Goal: Transaction & Acquisition: Book appointment/travel/reservation

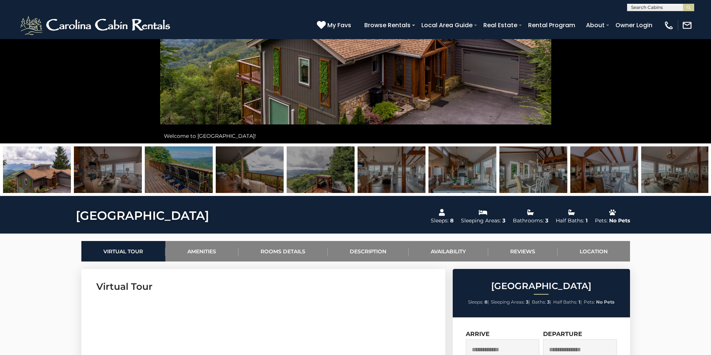
scroll to position [112, 0]
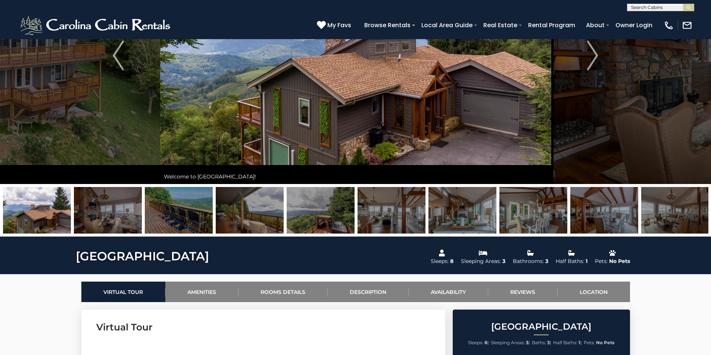
click at [118, 222] on img at bounding box center [108, 210] width 68 height 47
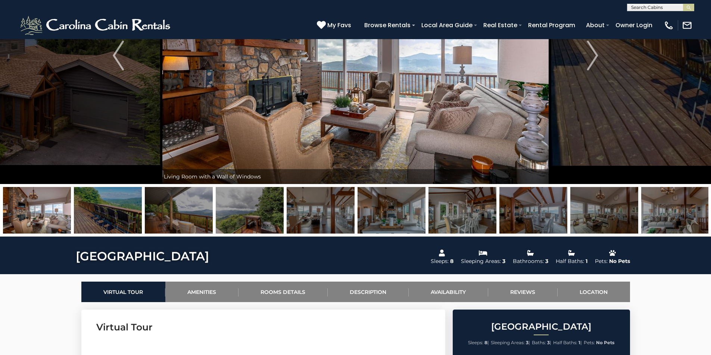
click at [182, 217] on img at bounding box center [179, 210] width 68 height 47
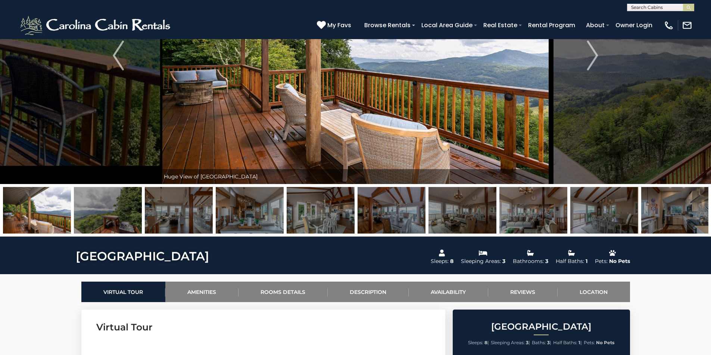
click at [254, 218] on img at bounding box center [250, 210] width 68 height 47
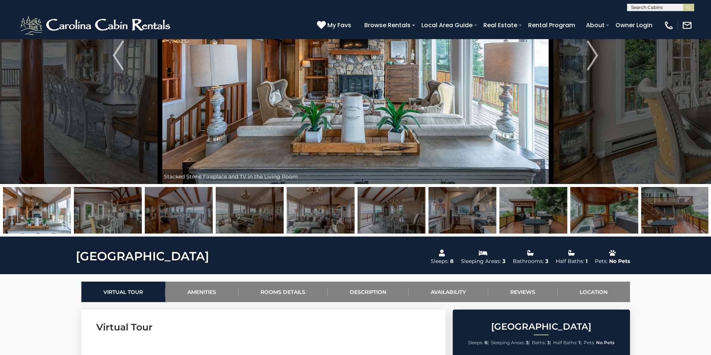
click at [303, 216] on img at bounding box center [320, 210] width 68 height 47
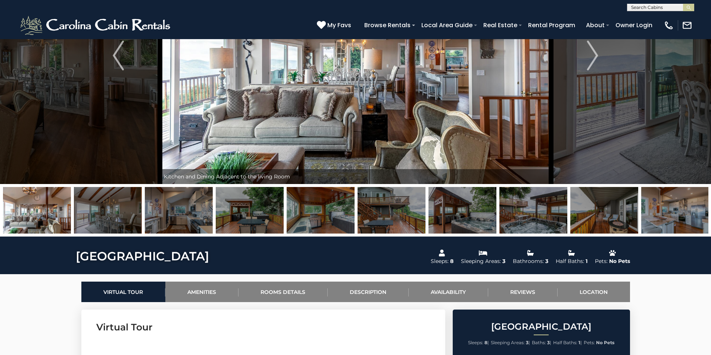
click at [353, 216] on img at bounding box center [320, 210] width 68 height 47
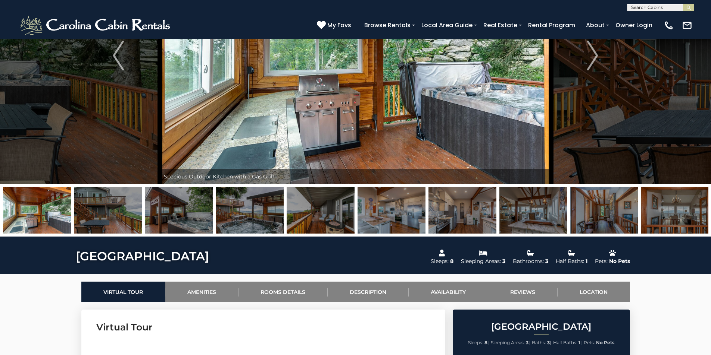
click at [383, 216] on img at bounding box center [391, 210] width 68 height 47
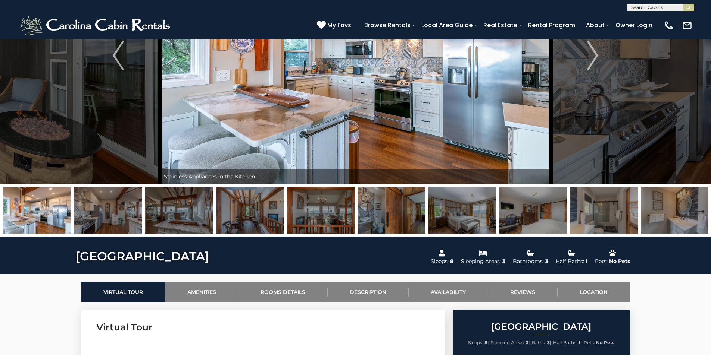
click at [450, 216] on img at bounding box center [462, 210] width 68 height 47
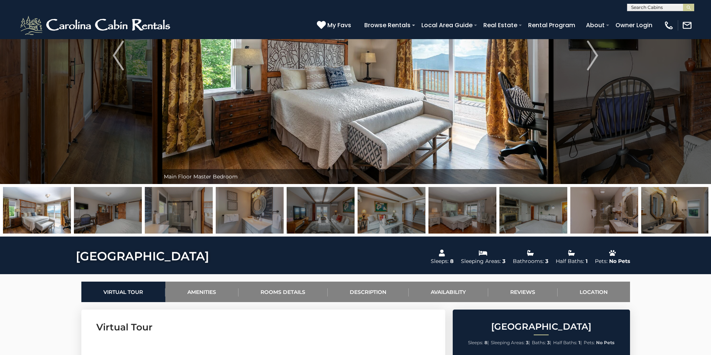
click at [469, 216] on img at bounding box center [462, 210] width 68 height 47
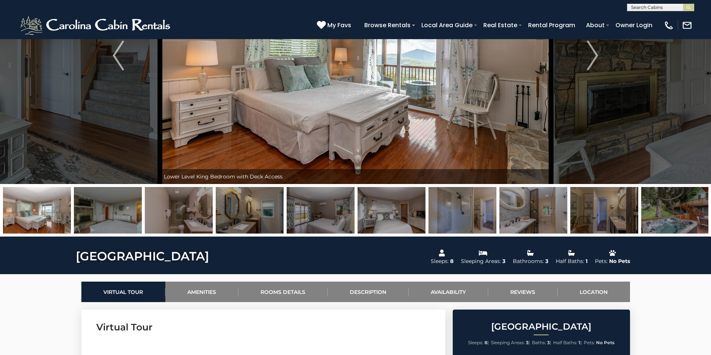
click at [510, 216] on img at bounding box center [533, 210] width 68 height 47
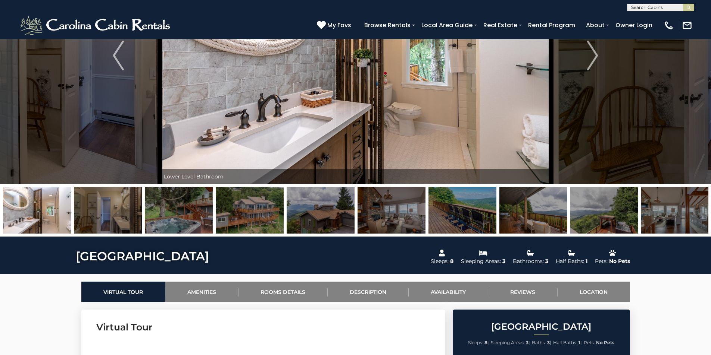
click at [545, 214] on img at bounding box center [533, 210] width 68 height 47
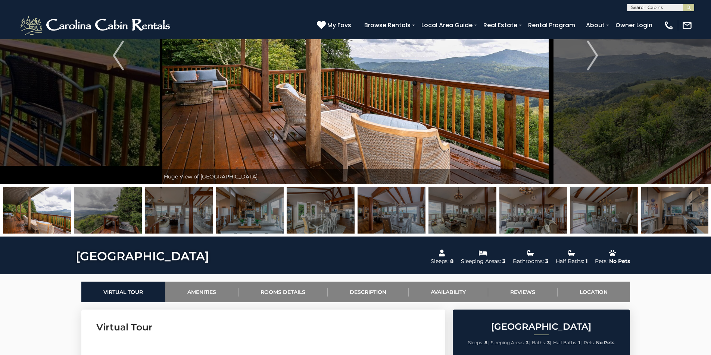
click at [545, 224] on img at bounding box center [533, 210] width 68 height 47
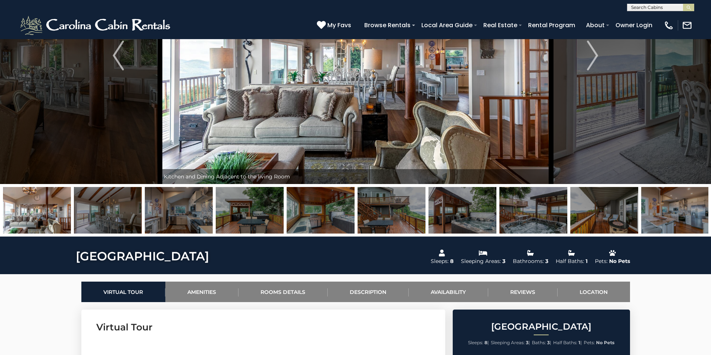
click at [554, 221] on img at bounding box center [533, 210] width 68 height 47
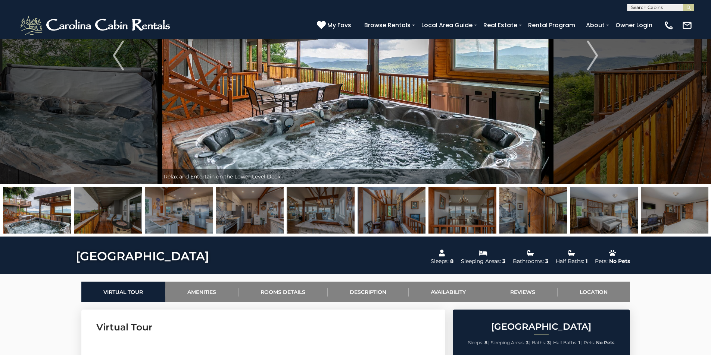
click at [578, 219] on img at bounding box center [604, 210] width 68 height 47
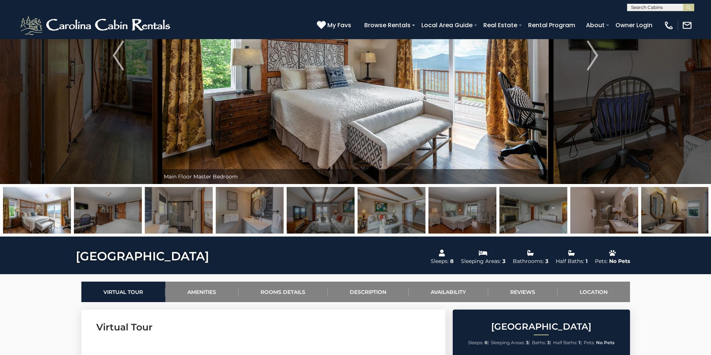
click at [654, 219] on img at bounding box center [675, 210] width 68 height 47
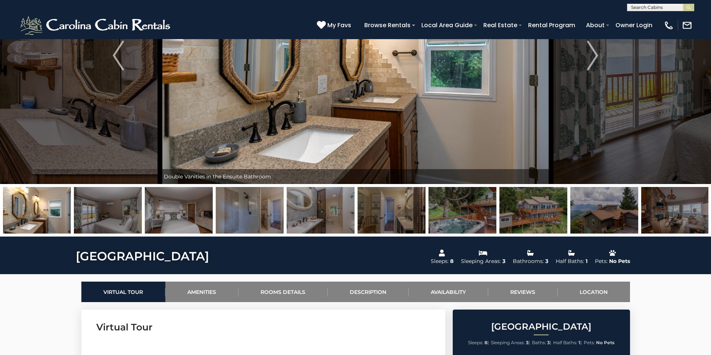
click at [304, 208] on img at bounding box center [320, 210] width 68 height 47
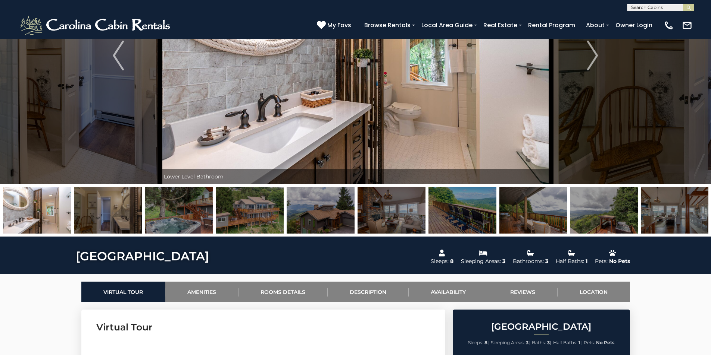
click at [353, 226] on img at bounding box center [320, 210] width 68 height 47
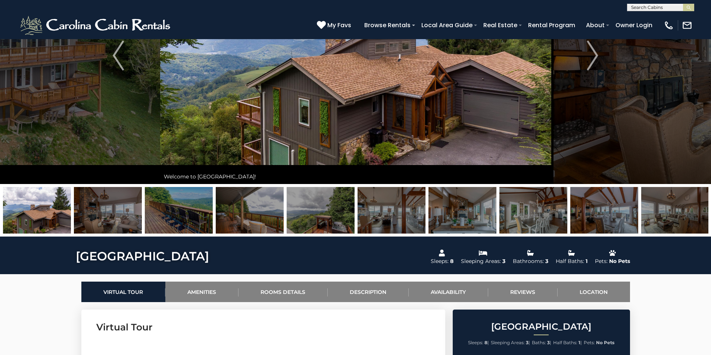
click at [311, 223] on img at bounding box center [320, 210] width 68 height 47
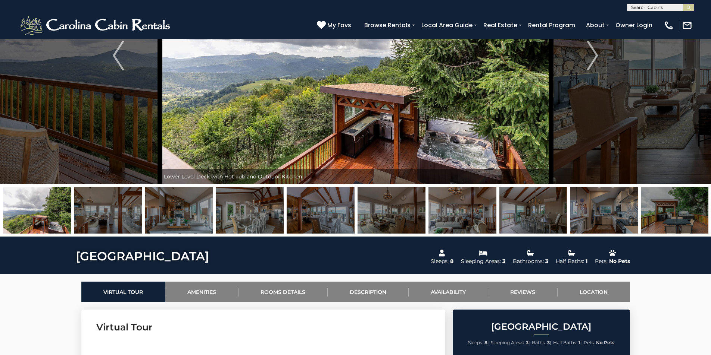
click at [272, 220] on img at bounding box center [250, 210] width 68 height 47
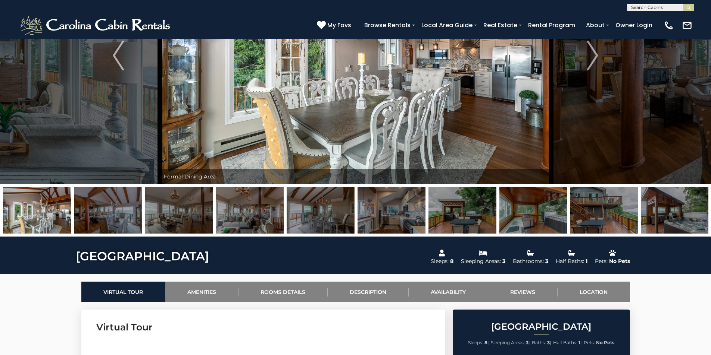
click at [310, 218] on img at bounding box center [320, 210] width 68 height 47
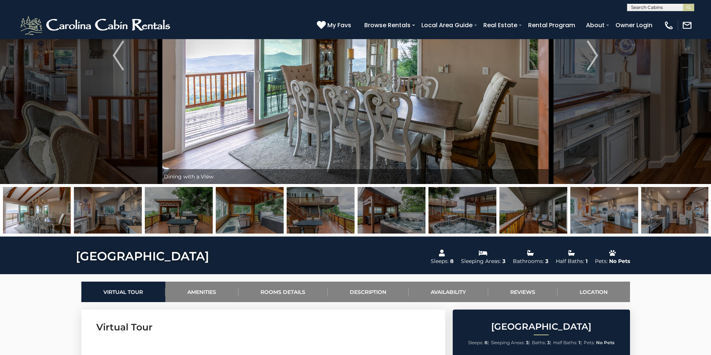
click at [346, 213] on img at bounding box center [320, 210] width 68 height 47
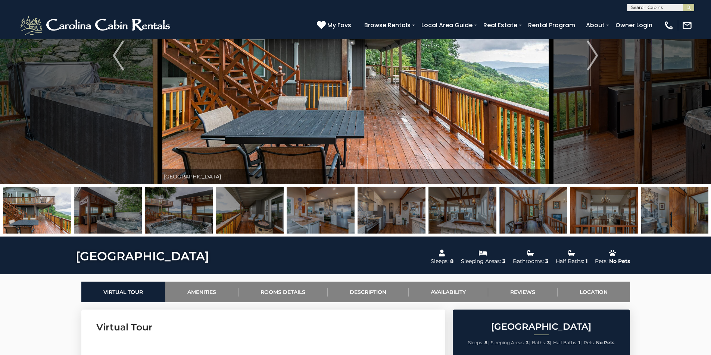
click at [468, 209] on img at bounding box center [462, 210] width 68 height 47
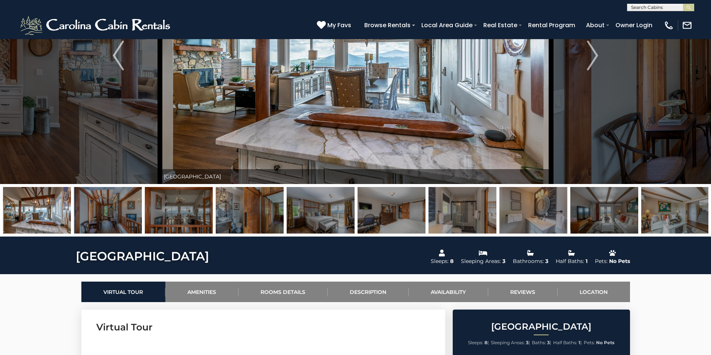
click at [468, 209] on img at bounding box center [462, 210] width 68 height 47
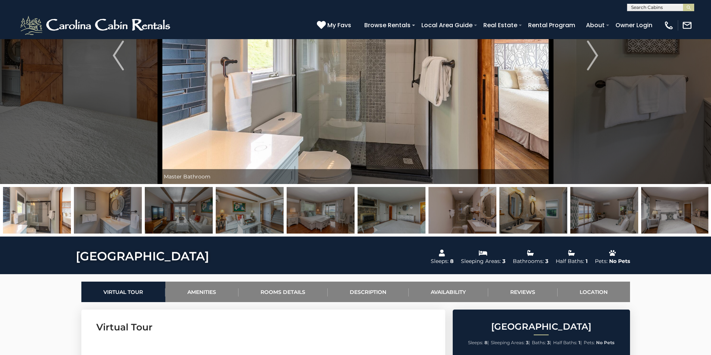
click at [542, 210] on img at bounding box center [533, 210] width 68 height 47
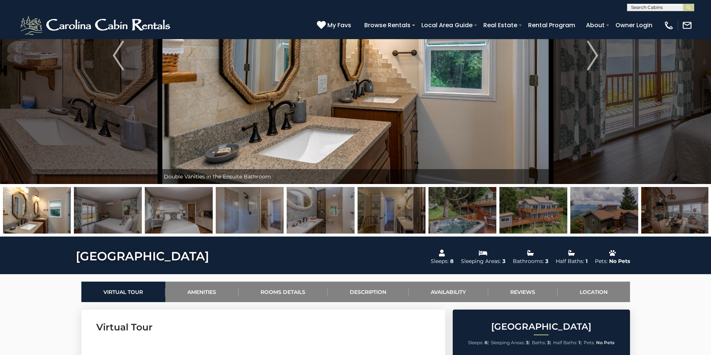
click at [595, 211] on img at bounding box center [604, 210] width 68 height 47
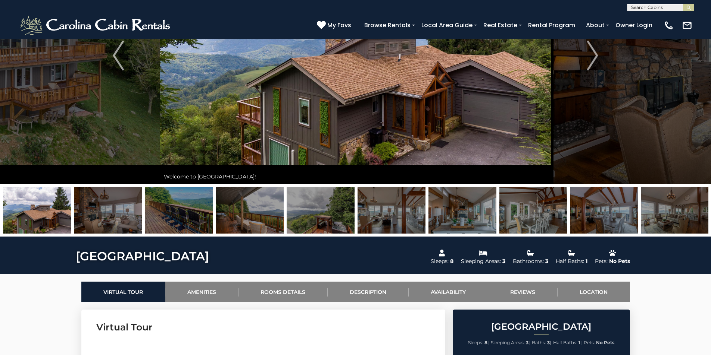
click at [662, 212] on img at bounding box center [675, 210] width 68 height 47
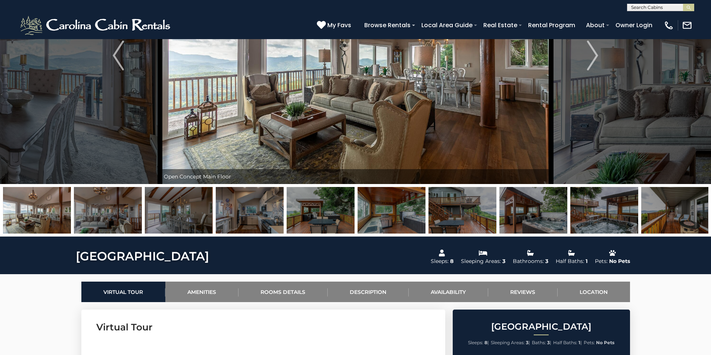
click at [705, 212] on img at bounding box center [675, 210] width 68 height 47
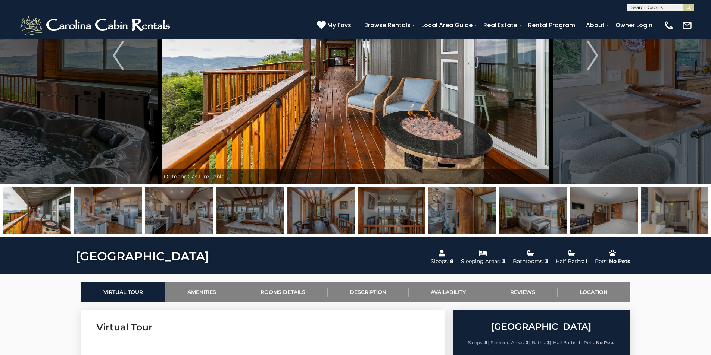
click at [705, 212] on img at bounding box center [675, 210] width 68 height 47
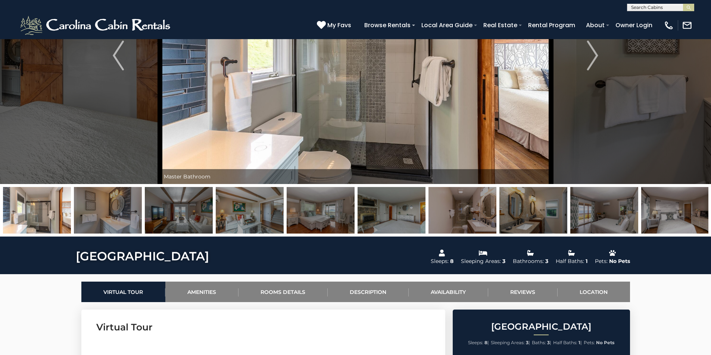
click at [705, 212] on img at bounding box center [675, 210] width 68 height 47
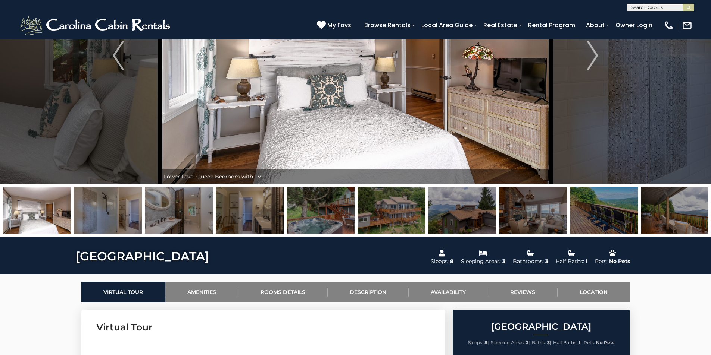
click at [687, 219] on img at bounding box center [675, 210] width 68 height 47
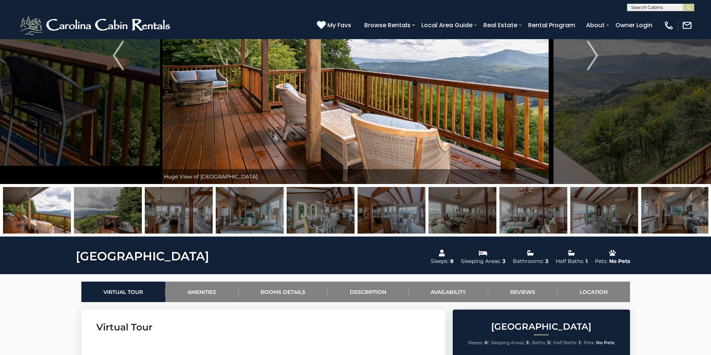
click at [687, 219] on img at bounding box center [675, 210] width 68 height 47
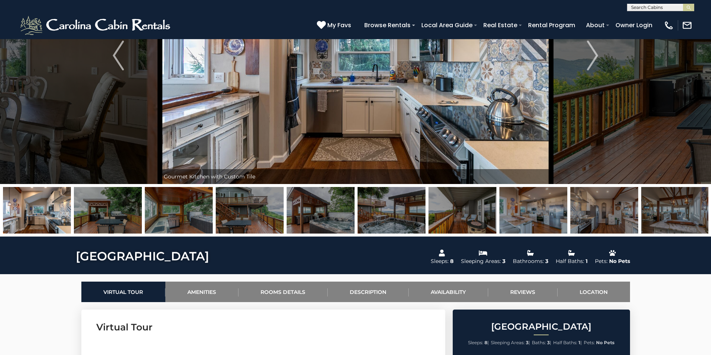
click at [687, 219] on img at bounding box center [675, 210] width 68 height 47
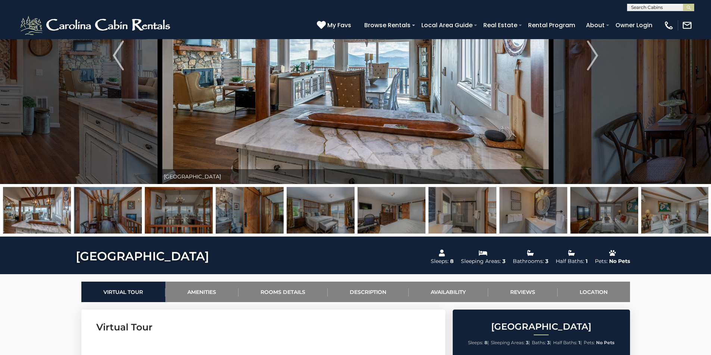
click at [687, 219] on img at bounding box center [675, 210] width 68 height 47
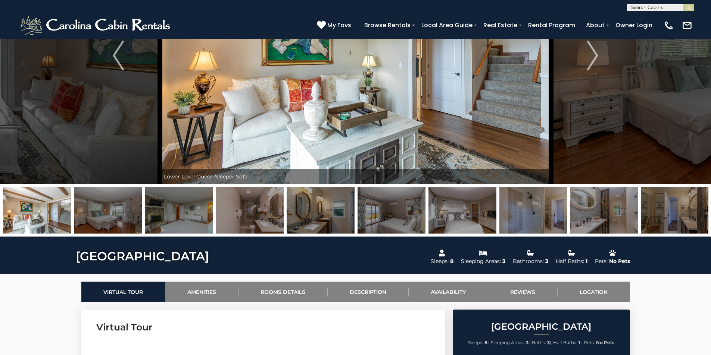
click at [687, 219] on img at bounding box center [675, 210] width 68 height 47
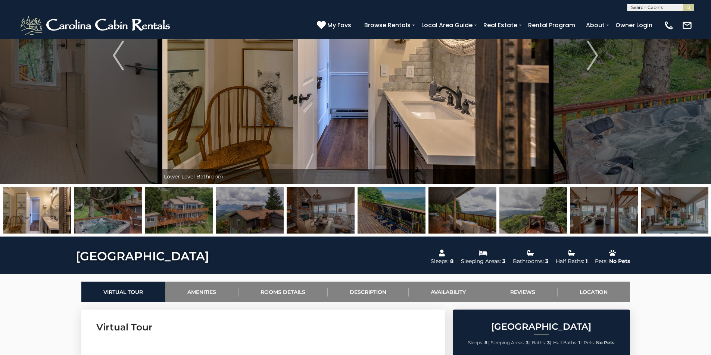
click at [687, 219] on img at bounding box center [675, 210] width 68 height 47
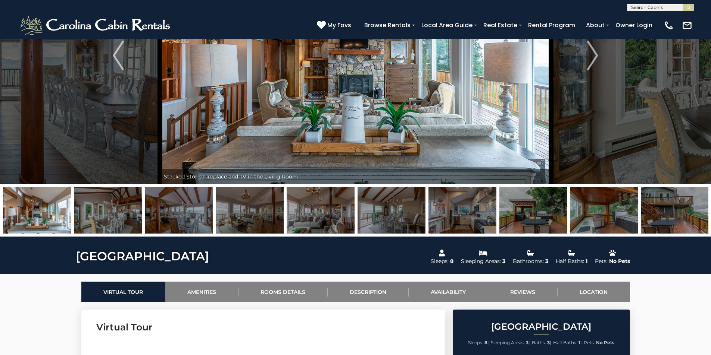
click at [687, 219] on img at bounding box center [675, 210] width 68 height 47
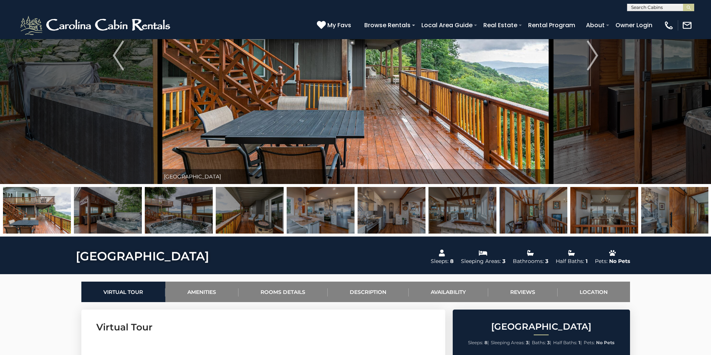
click at [687, 219] on img at bounding box center [675, 210] width 68 height 47
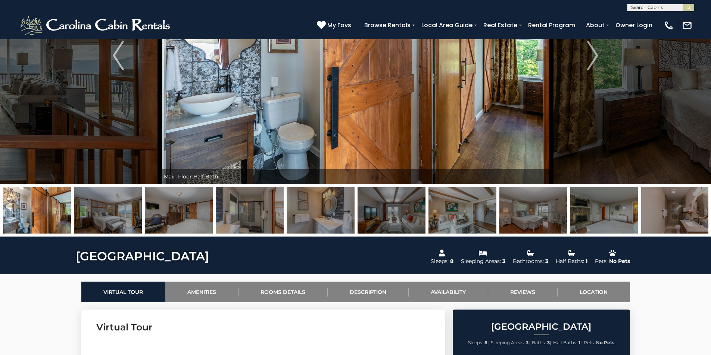
click at [687, 219] on img at bounding box center [675, 210] width 68 height 47
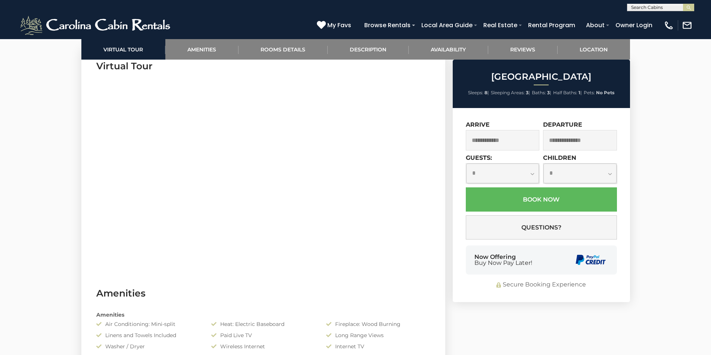
scroll to position [373, 0]
click at [421, 191] on section "Virtual Tour" at bounding box center [263, 163] width 364 height 228
drag, startPoint x: 335, startPoint y: 267, endPoint x: 326, endPoint y: 259, distance: 12.7
click at [328, 261] on section "Virtual Tour" at bounding box center [263, 163] width 364 height 228
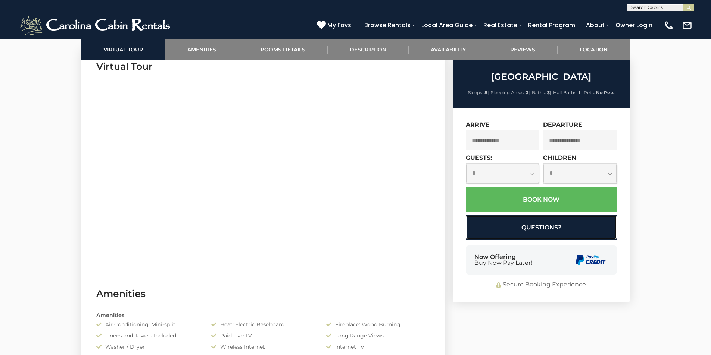
click at [543, 225] on button "Questions?" at bounding box center [541, 228] width 151 height 24
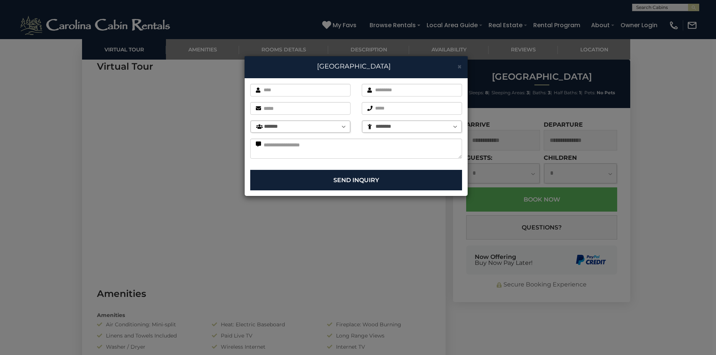
click at [470, 330] on div "× [GEOGRAPHIC_DATA] First name is required. Last name is required. Email is req…" at bounding box center [358, 177] width 716 height 355
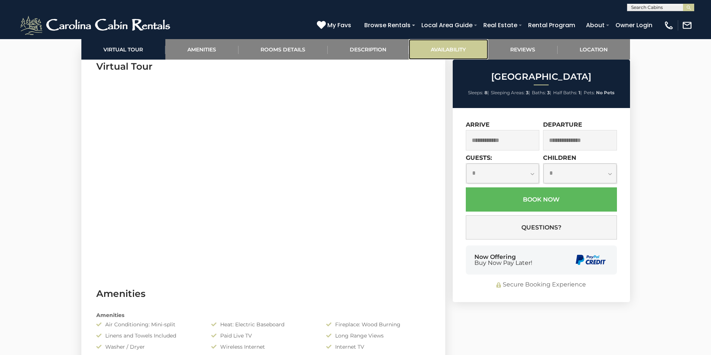
click at [452, 48] on link "Availability" at bounding box center [447, 49] width 79 height 21
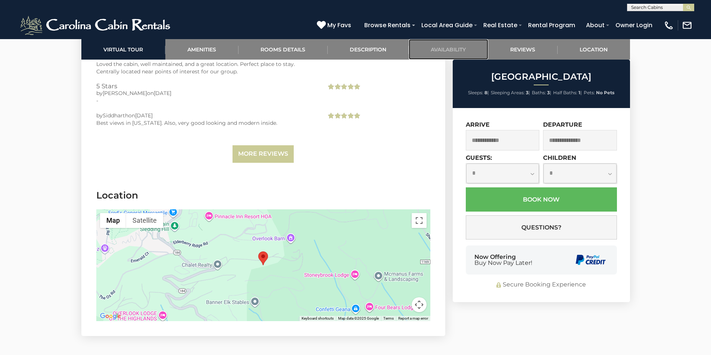
scroll to position [1831, 0]
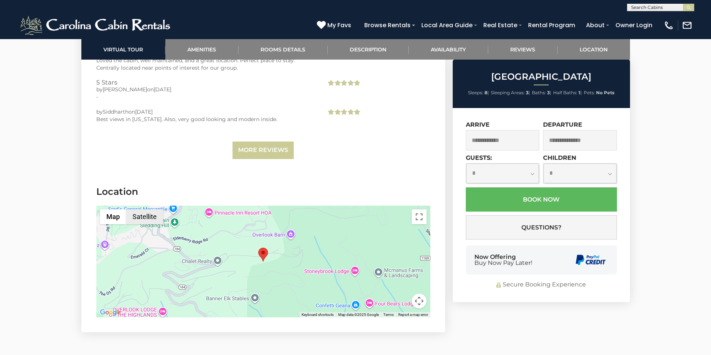
click at [142, 220] on button "Satellite" at bounding box center [144, 217] width 37 height 15
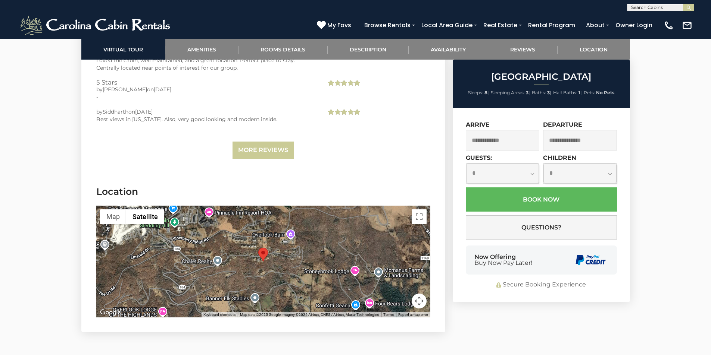
scroll to position [1905, 0]
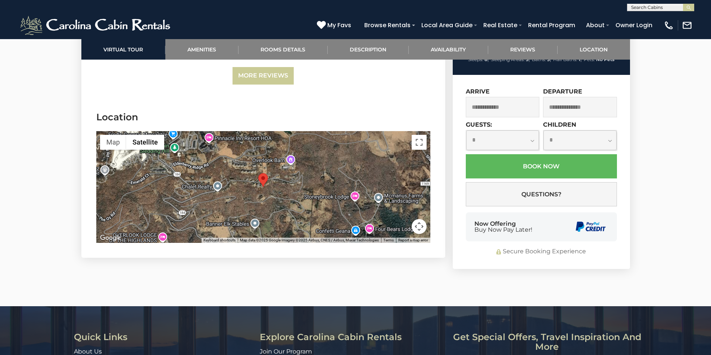
click at [308, 176] on div at bounding box center [263, 187] width 334 height 112
click at [418, 144] on button "Toggle fullscreen view" at bounding box center [418, 142] width 15 height 15
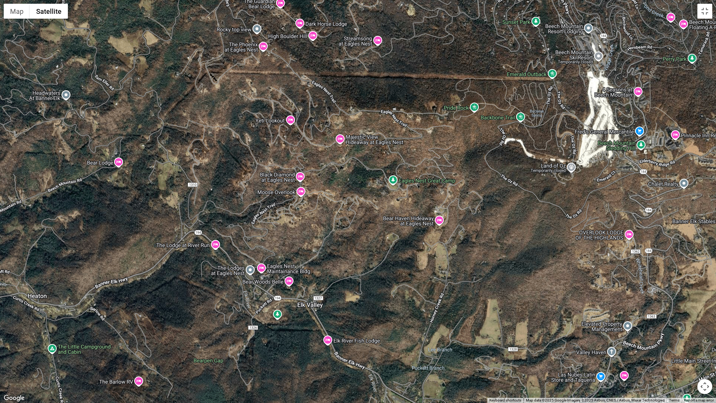
drag, startPoint x: 71, startPoint y: 309, endPoint x: 449, endPoint y: 292, distance: 378.6
click at [449, 292] on div at bounding box center [358, 201] width 716 height 403
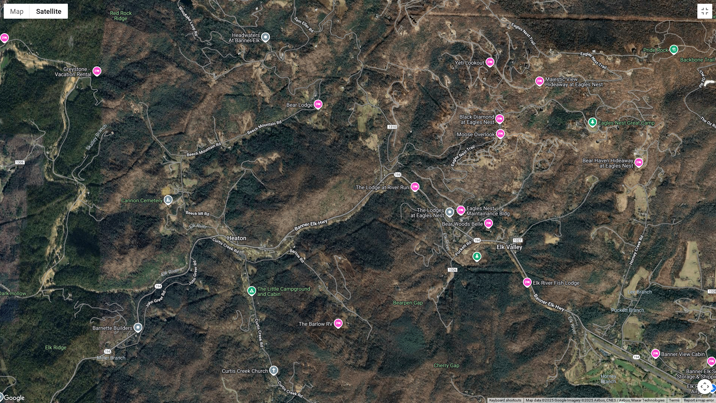
drag, startPoint x: 230, startPoint y: 331, endPoint x: 432, endPoint y: 273, distance: 210.5
click at [432, 273] on div at bounding box center [358, 201] width 716 height 403
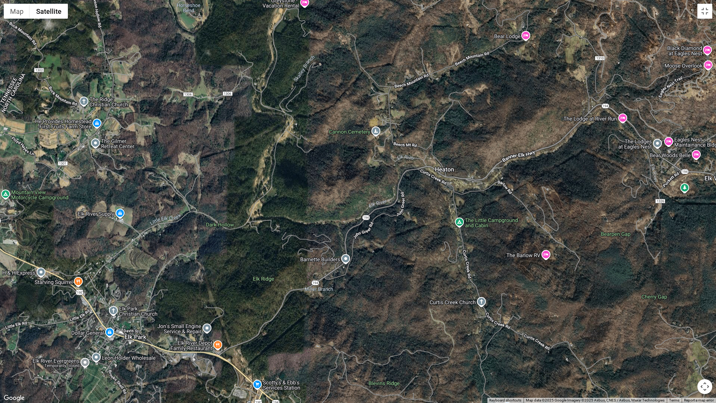
drag, startPoint x: 219, startPoint y: 329, endPoint x: 428, endPoint y: 259, distance: 219.9
click at [428, 259] on div at bounding box center [358, 201] width 716 height 403
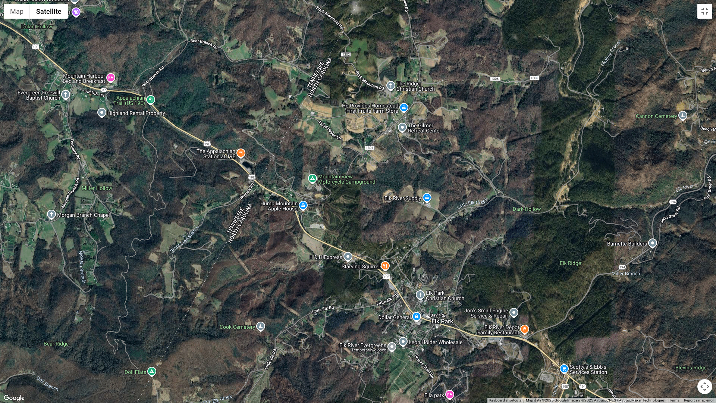
drag, startPoint x: 175, startPoint y: 348, endPoint x: 483, endPoint y: 332, distance: 308.9
click at [483, 332] on div at bounding box center [358, 201] width 716 height 403
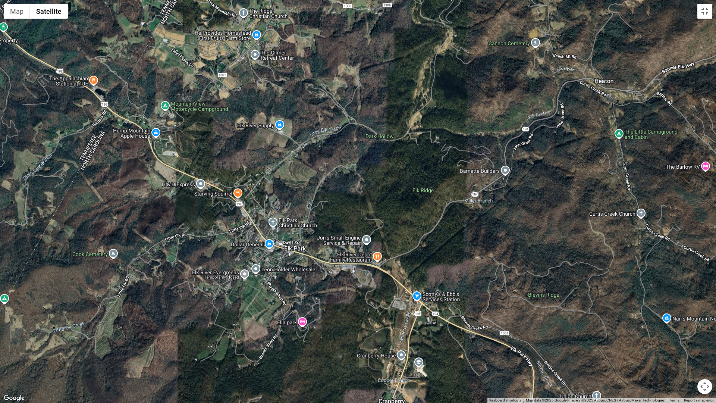
drag, startPoint x: 289, startPoint y: 332, endPoint x: 141, endPoint y: 259, distance: 165.0
click at [141, 259] on div at bounding box center [358, 201] width 716 height 403
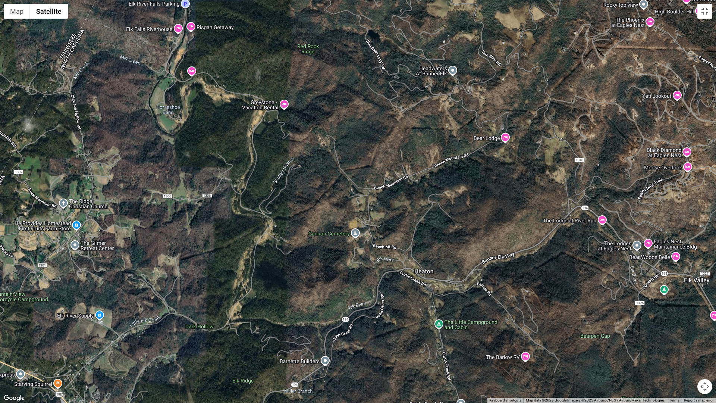
drag, startPoint x: 316, startPoint y: 178, endPoint x: 141, endPoint y: 365, distance: 256.3
click at [141, 355] on div at bounding box center [358, 201] width 716 height 403
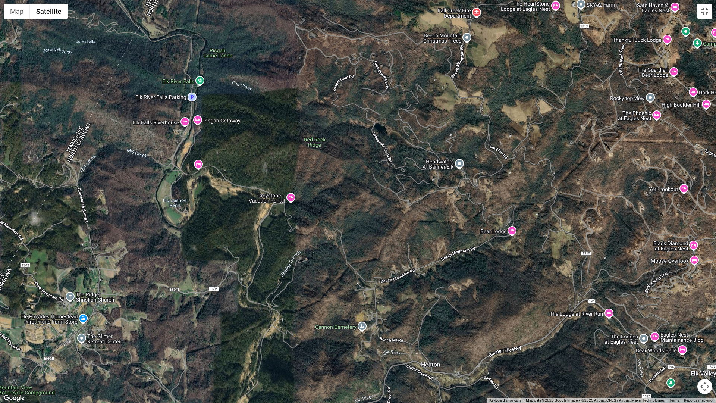
drag, startPoint x: 205, startPoint y: 195, endPoint x: 212, endPoint y: 291, distance: 95.8
click at [212, 291] on div at bounding box center [358, 201] width 716 height 403
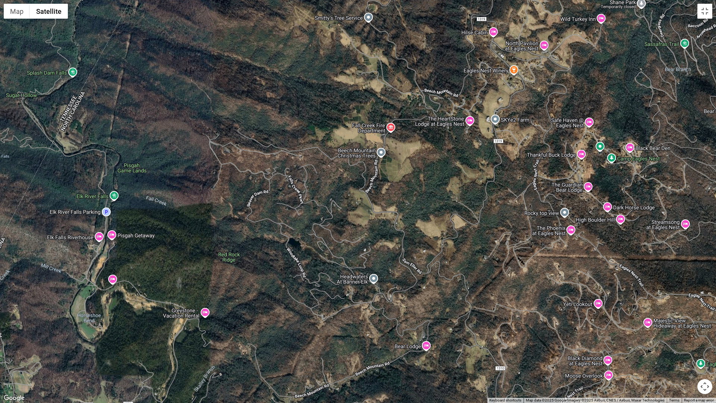
drag, startPoint x: 266, startPoint y: 262, endPoint x: 179, endPoint y: 379, distance: 145.5
click at [179, 355] on div at bounding box center [358, 201] width 716 height 403
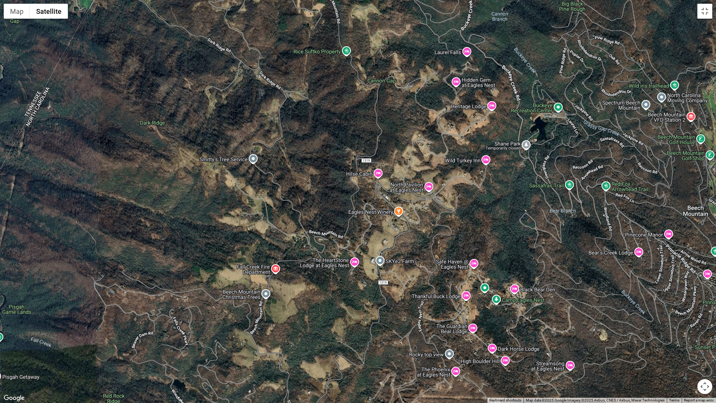
drag, startPoint x: 422, startPoint y: 254, endPoint x: 306, endPoint y: 397, distance: 184.0
click at [306, 355] on div at bounding box center [358, 201] width 716 height 403
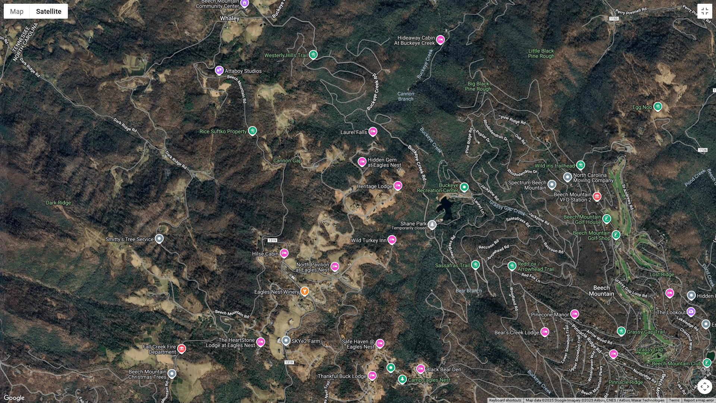
drag, startPoint x: 355, startPoint y: 322, endPoint x: 259, endPoint y: 403, distance: 125.0
click at [259, 355] on div at bounding box center [358, 201] width 716 height 403
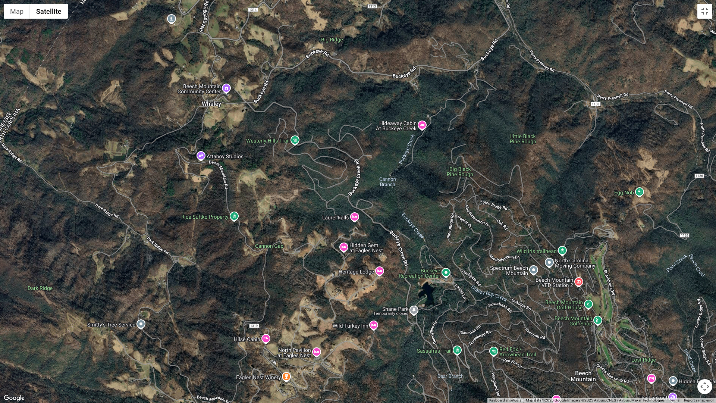
drag, startPoint x: 350, startPoint y: 296, endPoint x: 331, endPoint y: 383, distance: 89.2
click at [331, 355] on div at bounding box center [358, 201] width 716 height 403
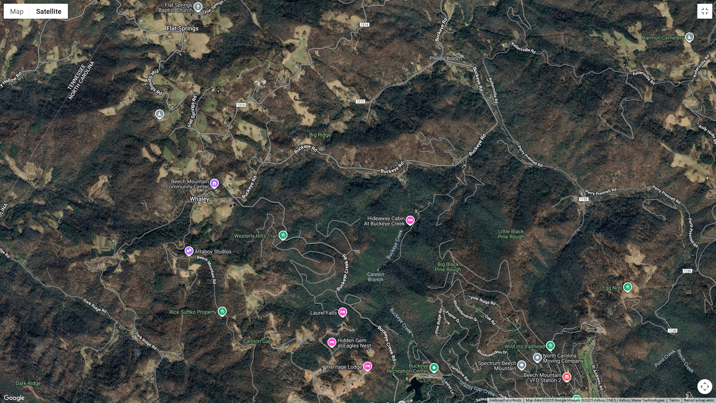
drag, startPoint x: 373, startPoint y: 309, endPoint x: 364, endPoint y: 403, distance: 93.7
click at [364, 355] on div at bounding box center [358, 201] width 716 height 403
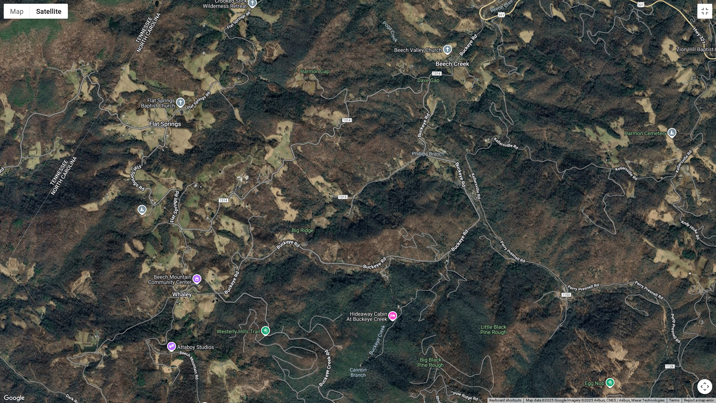
drag, startPoint x: 287, startPoint y: 241, endPoint x: 269, endPoint y: 337, distance: 97.9
click at [269, 337] on div at bounding box center [358, 201] width 716 height 403
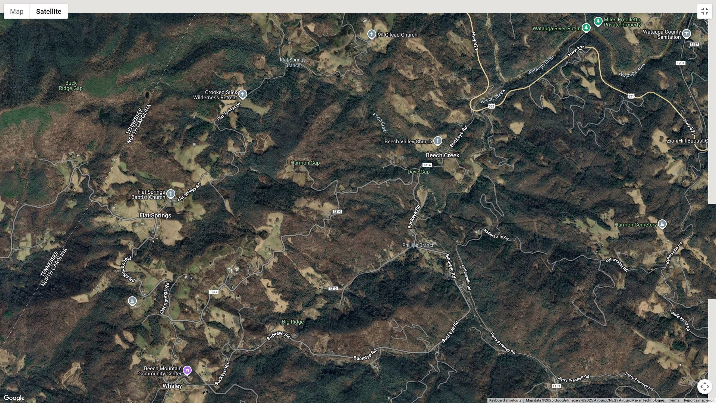
drag, startPoint x: 311, startPoint y: 272, endPoint x: 301, endPoint y: 364, distance: 93.0
click at [301, 355] on div at bounding box center [358, 201] width 716 height 403
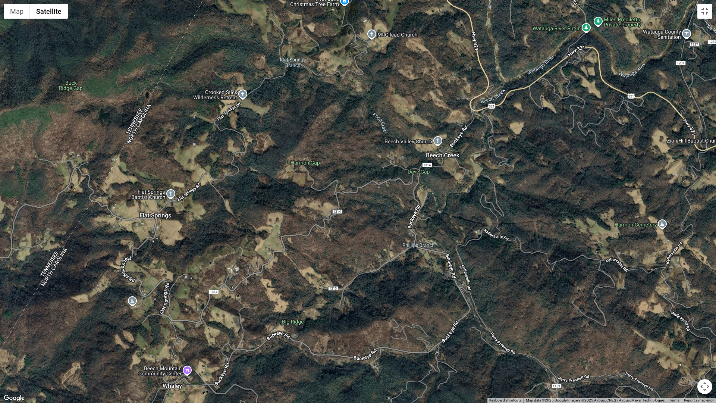
click at [301, 355] on div at bounding box center [358, 201] width 716 height 403
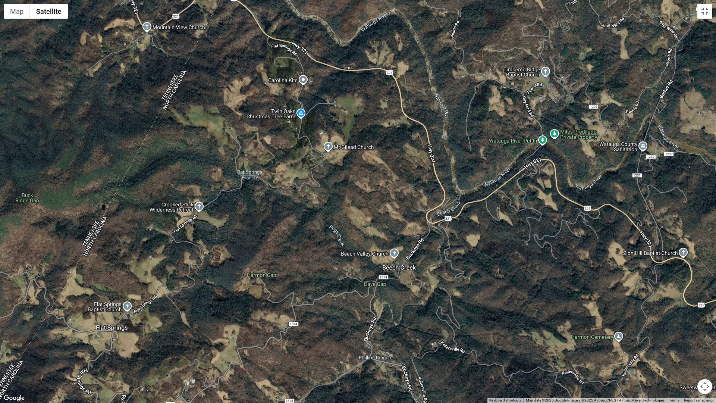
drag, startPoint x: 328, startPoint y: 269, endPoint x: 284, endPoint y: 382, distance: 121.2
click at [284, 355] on div at bounding box center [358, 201] width 716 height 403
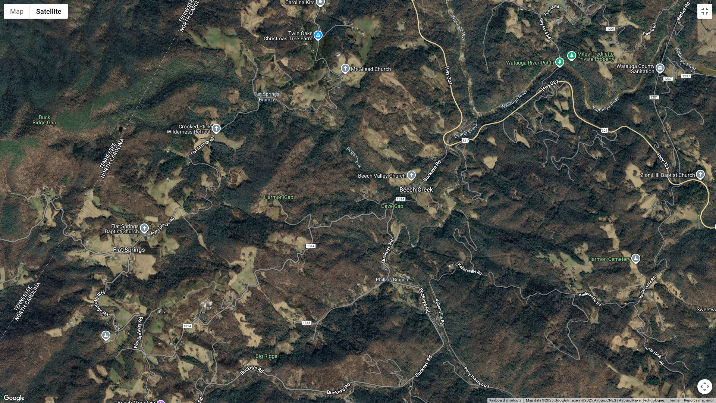
drag, startPoint x: 247, startPoint y: 310, endPoint x: 274, endPoint y: 202, distance: 111.6
click at [273, 205] on div at bounding box center [358, 201] width 716 height 403
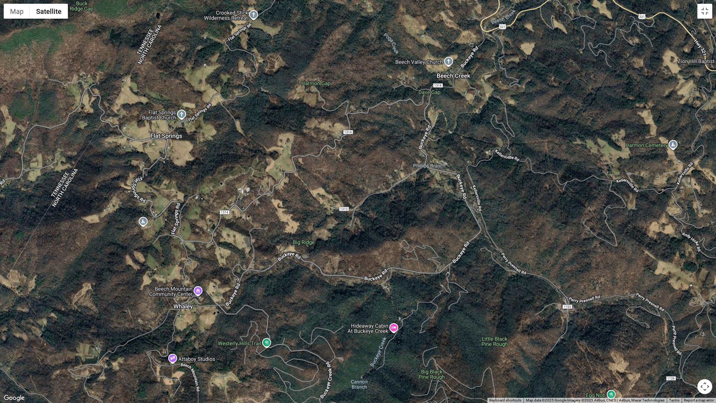
click at [543, 316] on div at bounding box center [358, 201] width 716 height 403
click at [15, 17] on button "Map" at bounding box center [17, 11] width 26 height 15
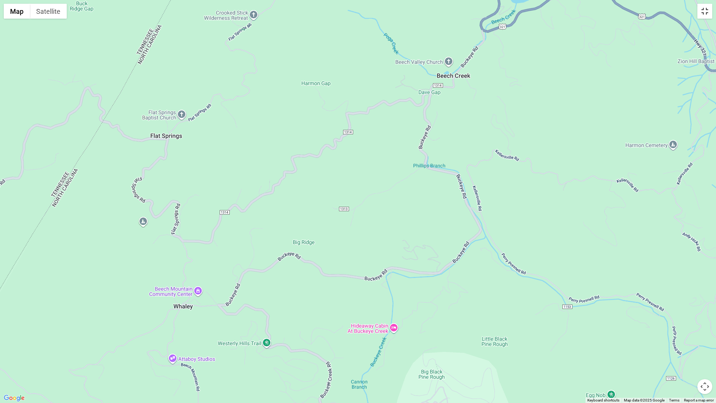
click at [702, 12] on button "Toggle fullscreen view" at bounding box center [705, 11] width 15 height 15
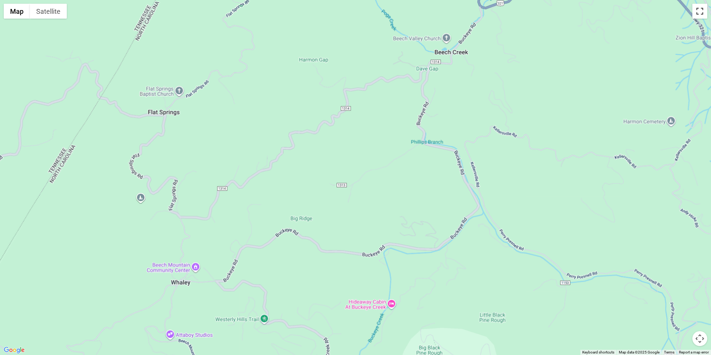
scroll to position [1383, 0]
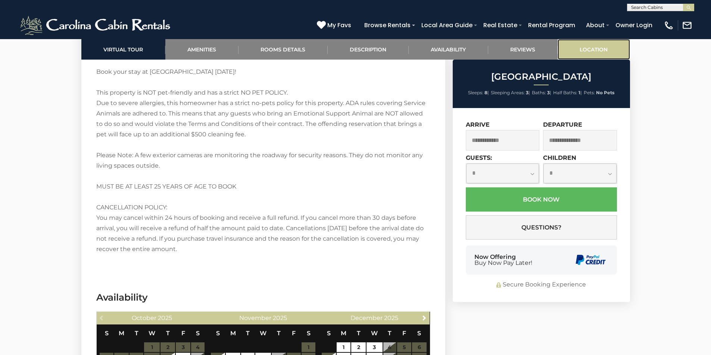
click at [596, 47] on link "Location" at bounding box center [593, 49] width 72 height 21
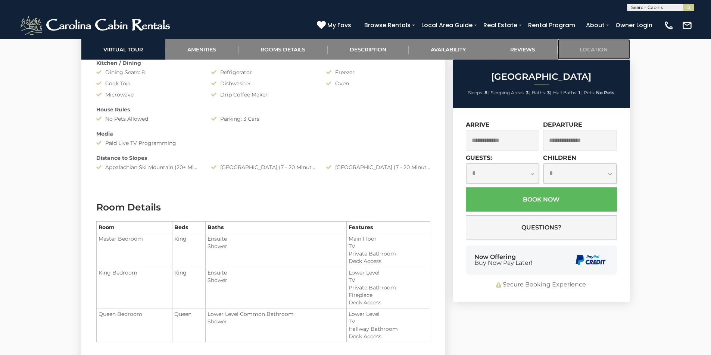
scroll to position [830, 0]
